Goal: Navigation & Orientation: Go to known website

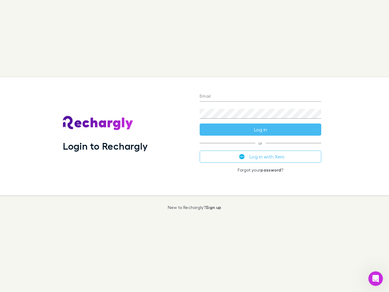
click at [194, 146] on div "Login to Rechargly" at bounding box center [126, 136] width 137 height 118
click at [260, 97] on input "Email" at bounding box center [259, 97] width 121 height 10
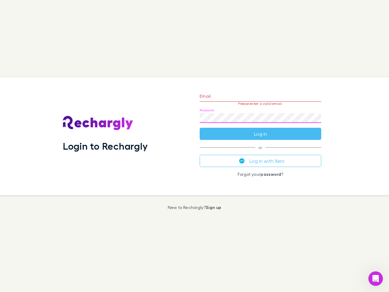
click at [260, 129] on form "Email Please enter a valid email. Password Log in" at bounding box center [259, 113] width 121 height 53
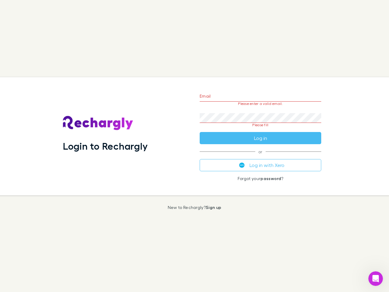
click at [260, 156] on div "Email Please enter a valid email. Password Please fill Log in or Log in with Xe…" at bounding box center [260, 136] width 131 height 118
click at [375, 278] on icon "Open Intercom Messenger" at bounding box center [375, 278] width 10 height 10
